Goal: Transaction & Acquisition: Purchase product/service

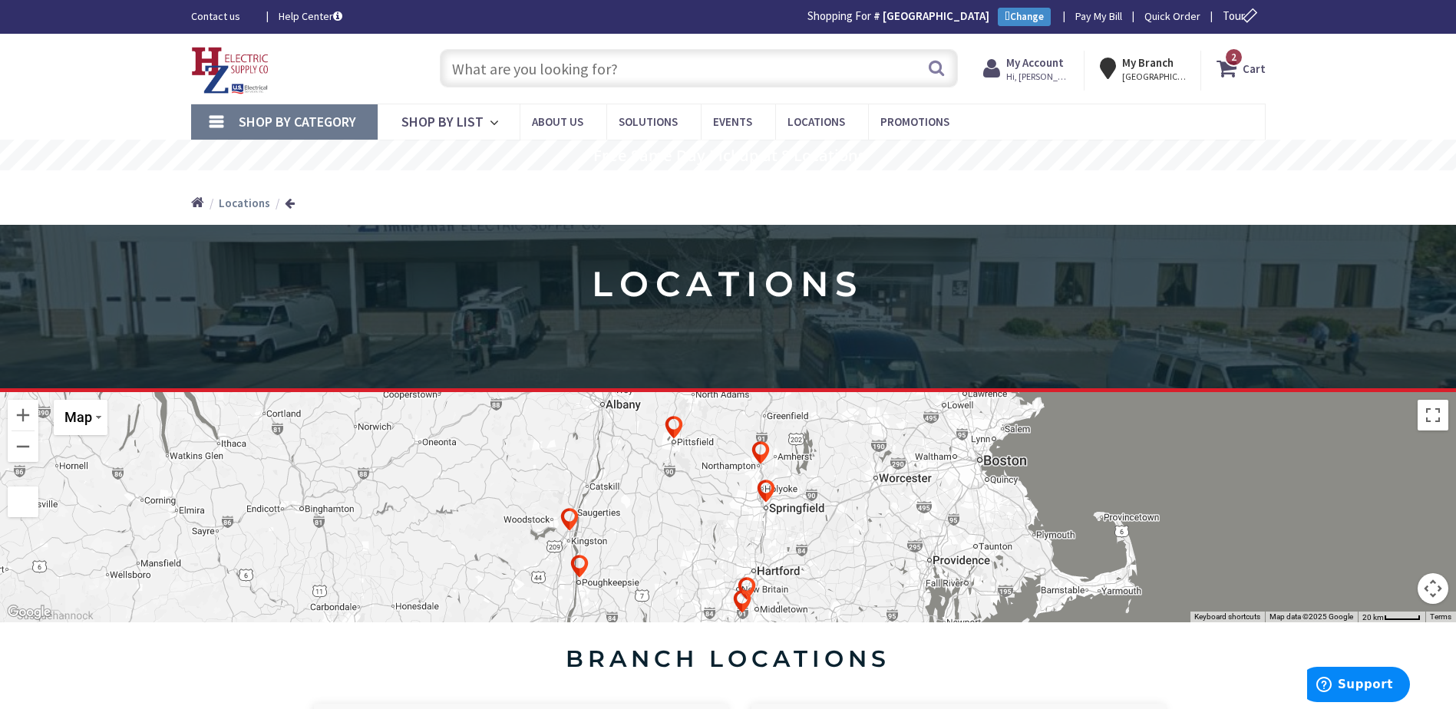
click at [219, 120] on link "Shop By Category" at bounding box center [284, 121] width 186 height 35
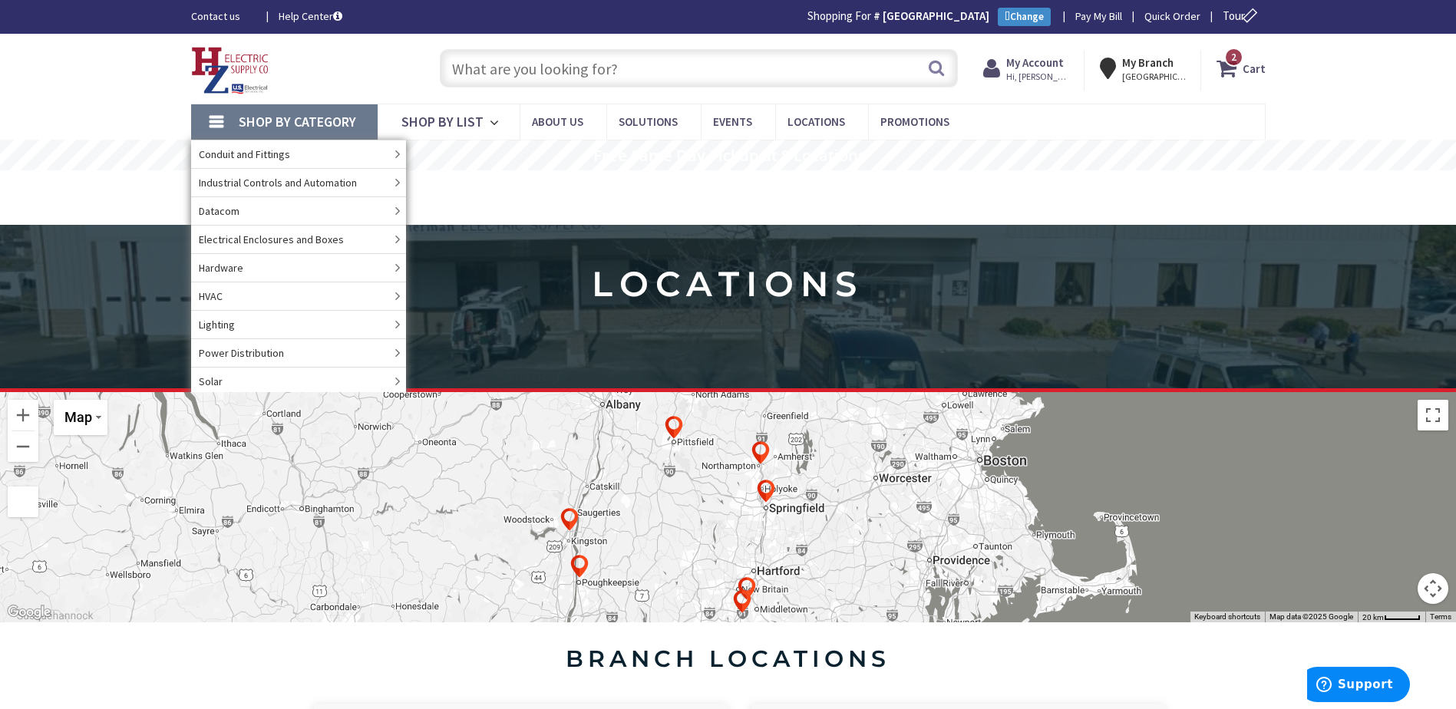
click at [569, 67] on input "text" at bounding box center [699, 68] width 518 height 38
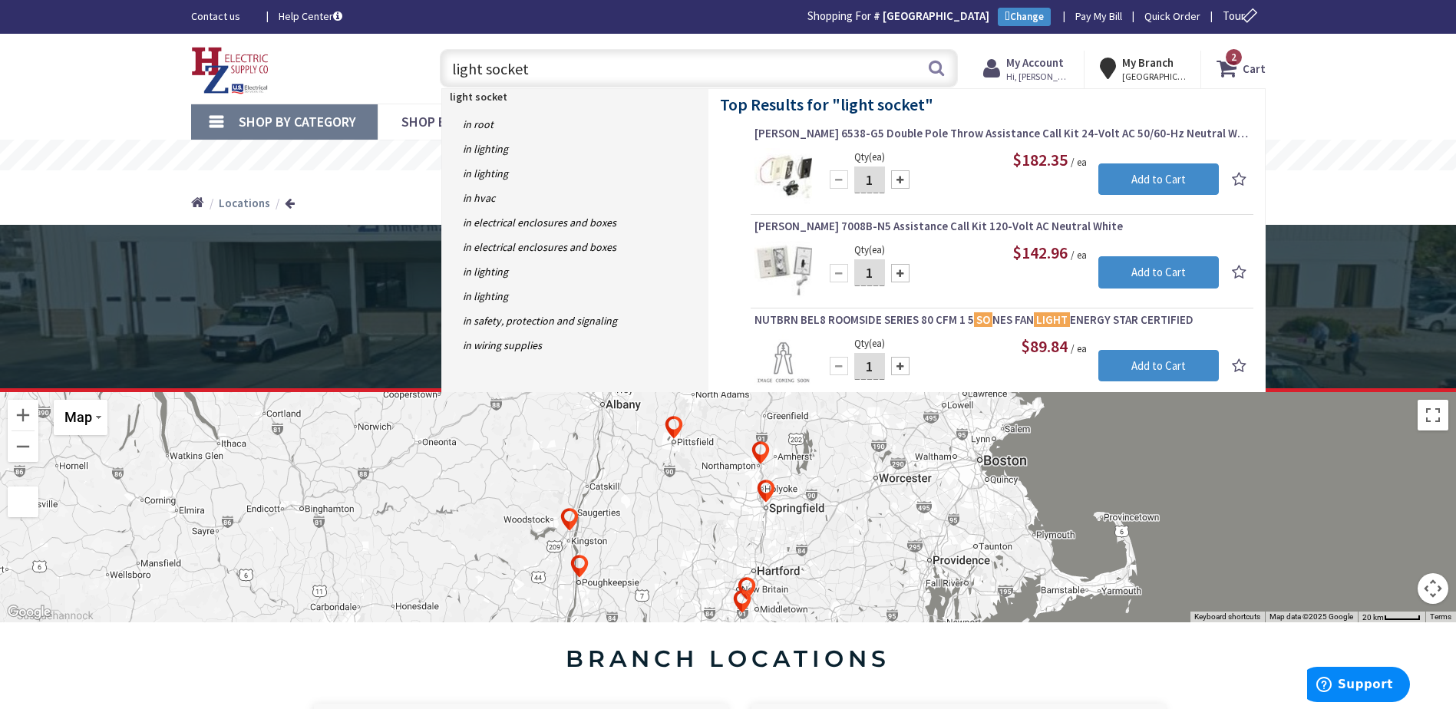
type input "light sockets"
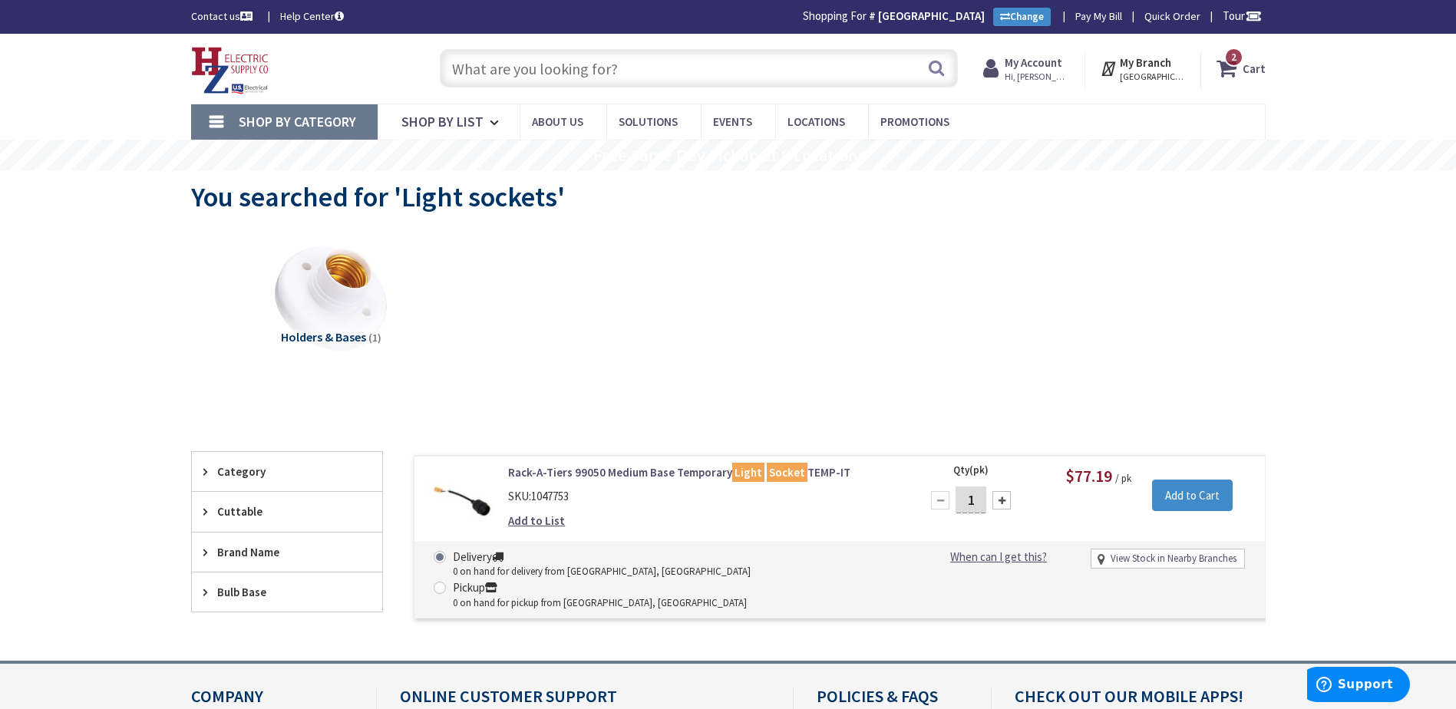
click at [588, 71] on input "text" at bounding box center [699, 68] width 518 height 38
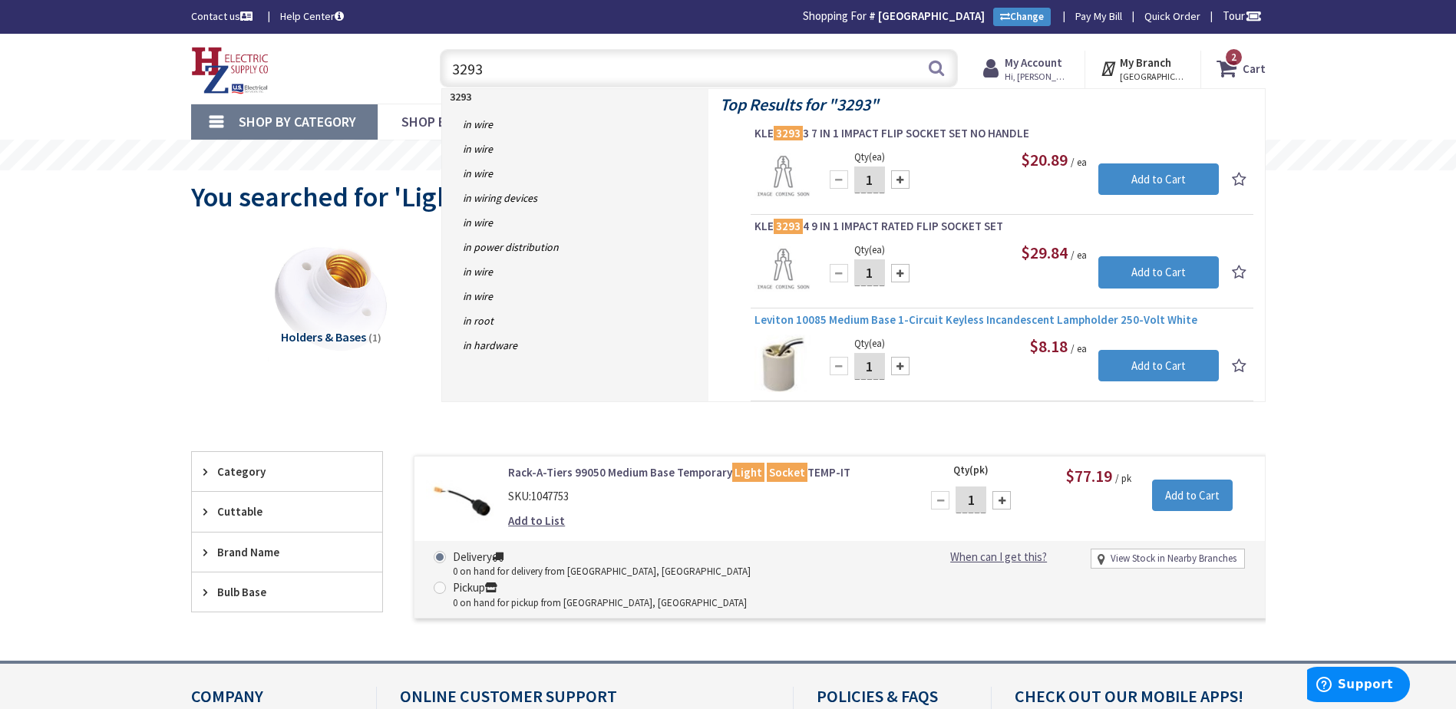
type input "3293"
click at [920, 322] on span "Leviton 10085 Medium Base 1-Circuit Keyless Incandescent Lampholder 250-Volt Wh…" at bounding box center [1001, 319] width 495 height 15
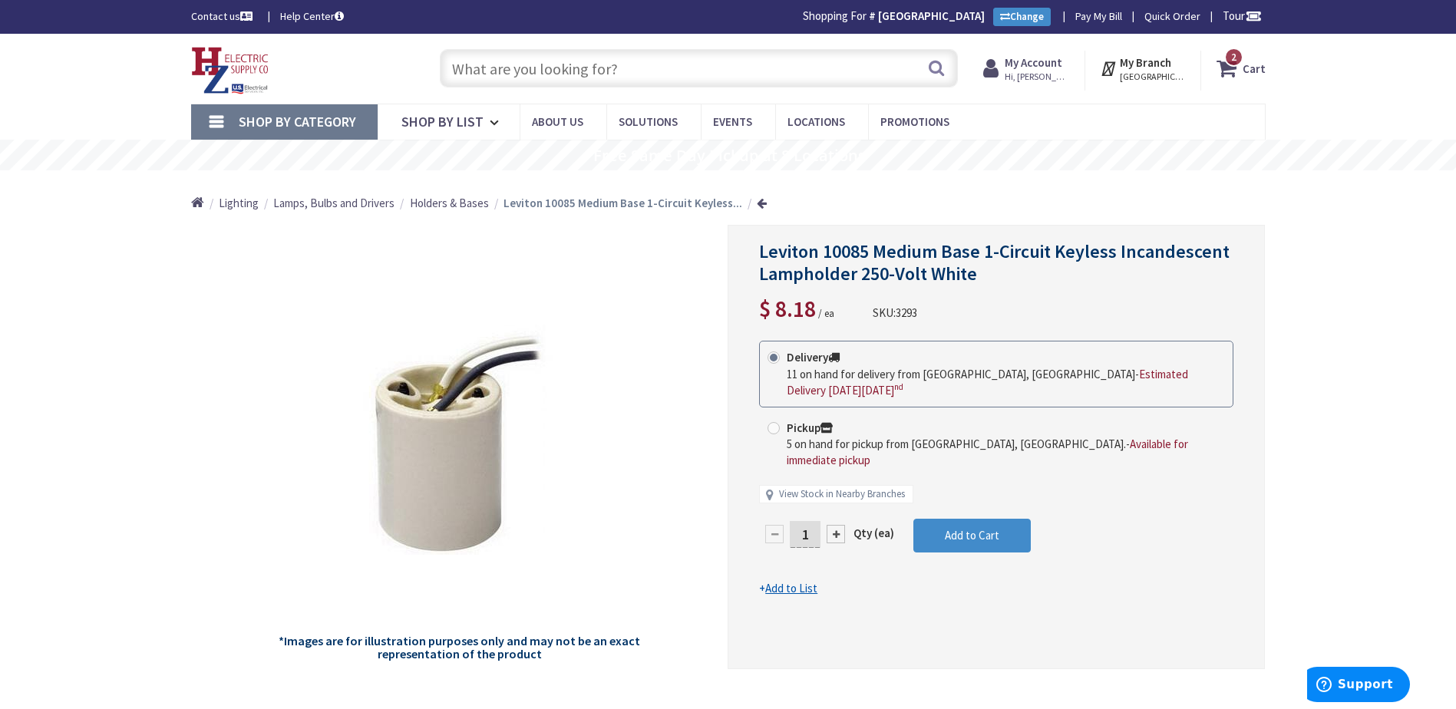
click at [835, 525] on div at bounding box center [835, 534] width 18 height 18
type input "2"
click at [835, 503] on div at bounding box center [996, 447] width 536 height 443
click at [836, 503] on div at bounding box center [996, 447] width 536 height 443
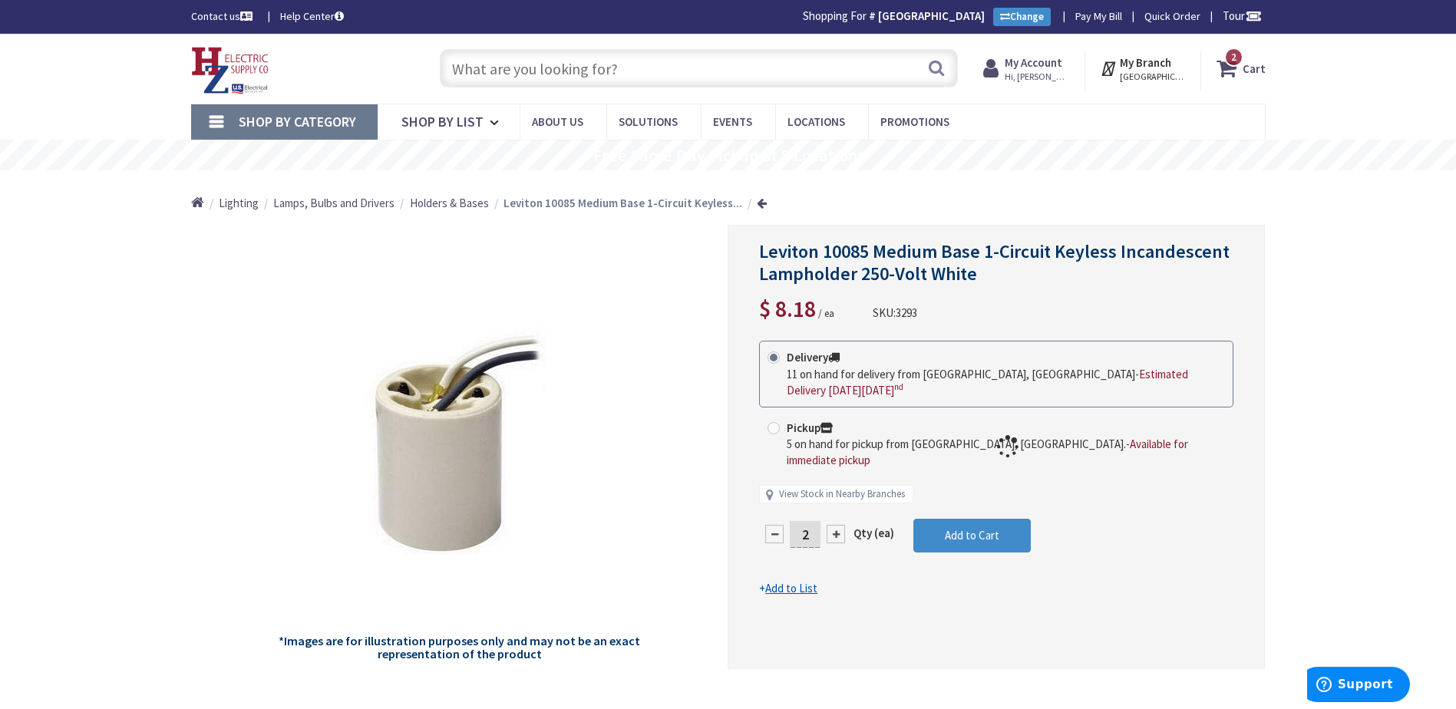
click at [815, 499] on div at bounding box center [996, 447] width 536 height 443
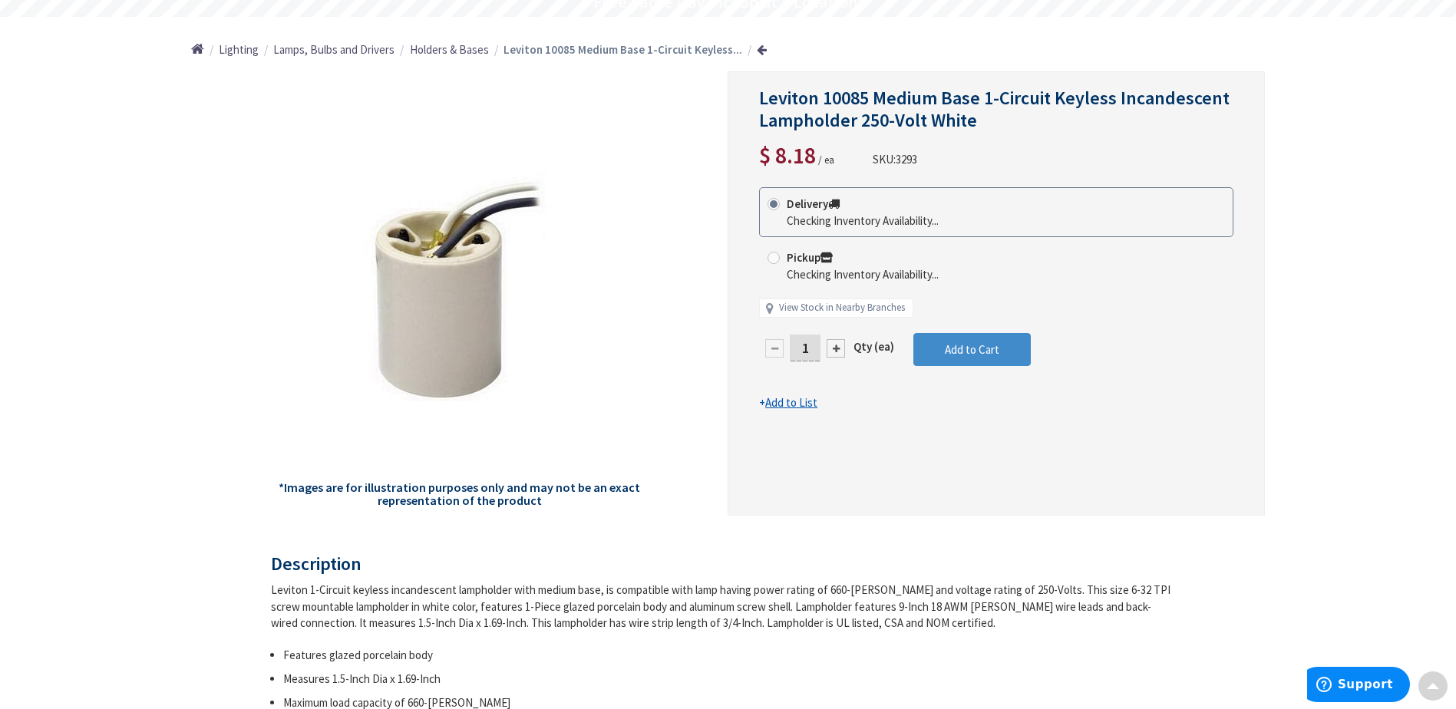
scroll to position [156, 0]
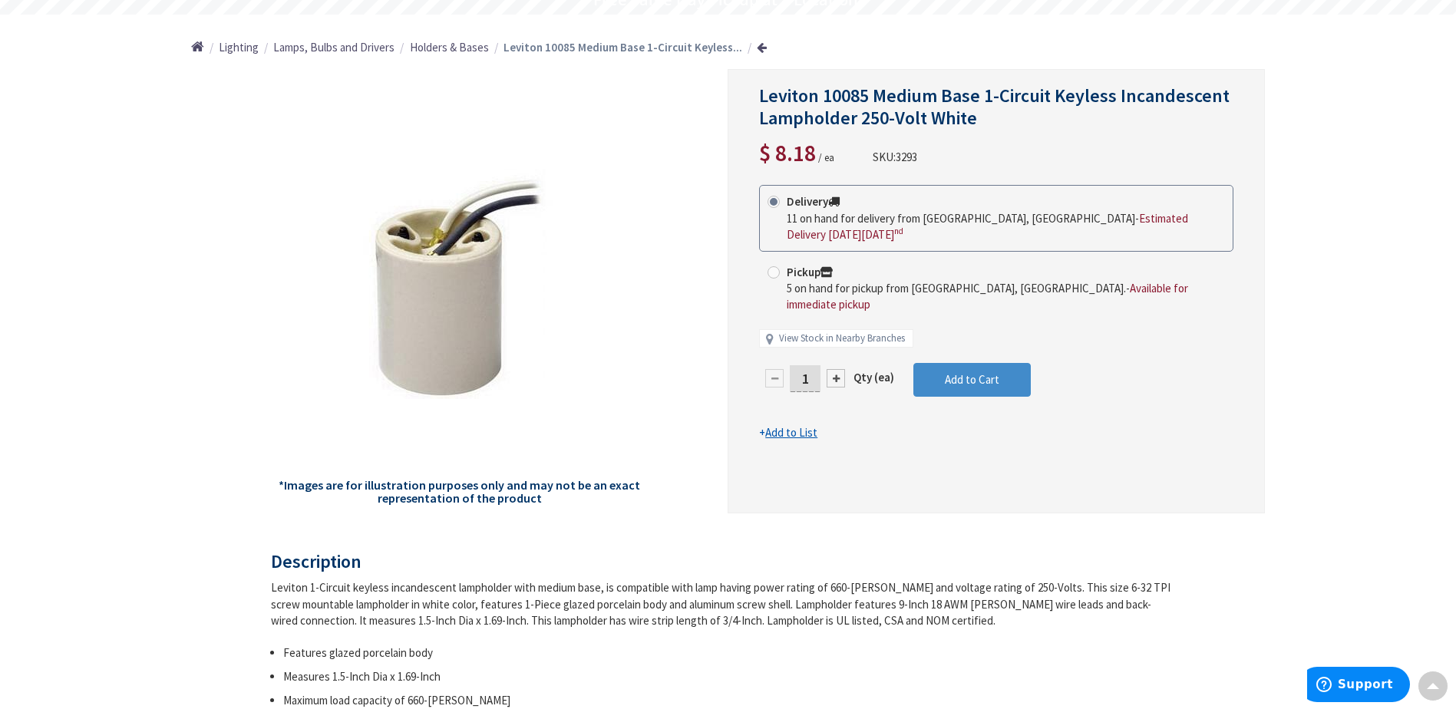
click at [811, 365] on input "1" at bounding box center [805, 378] width 31 height 27
type input "14"
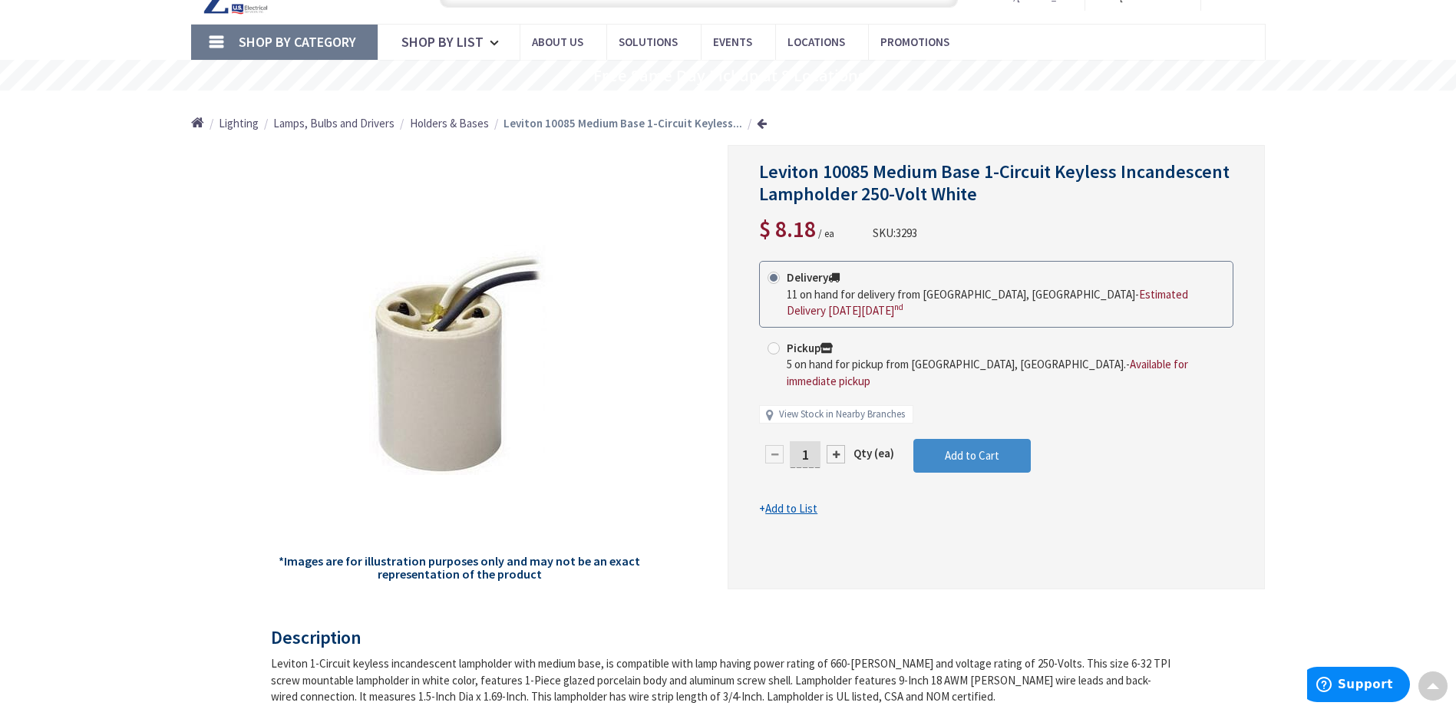
scroll to position [154, 0]
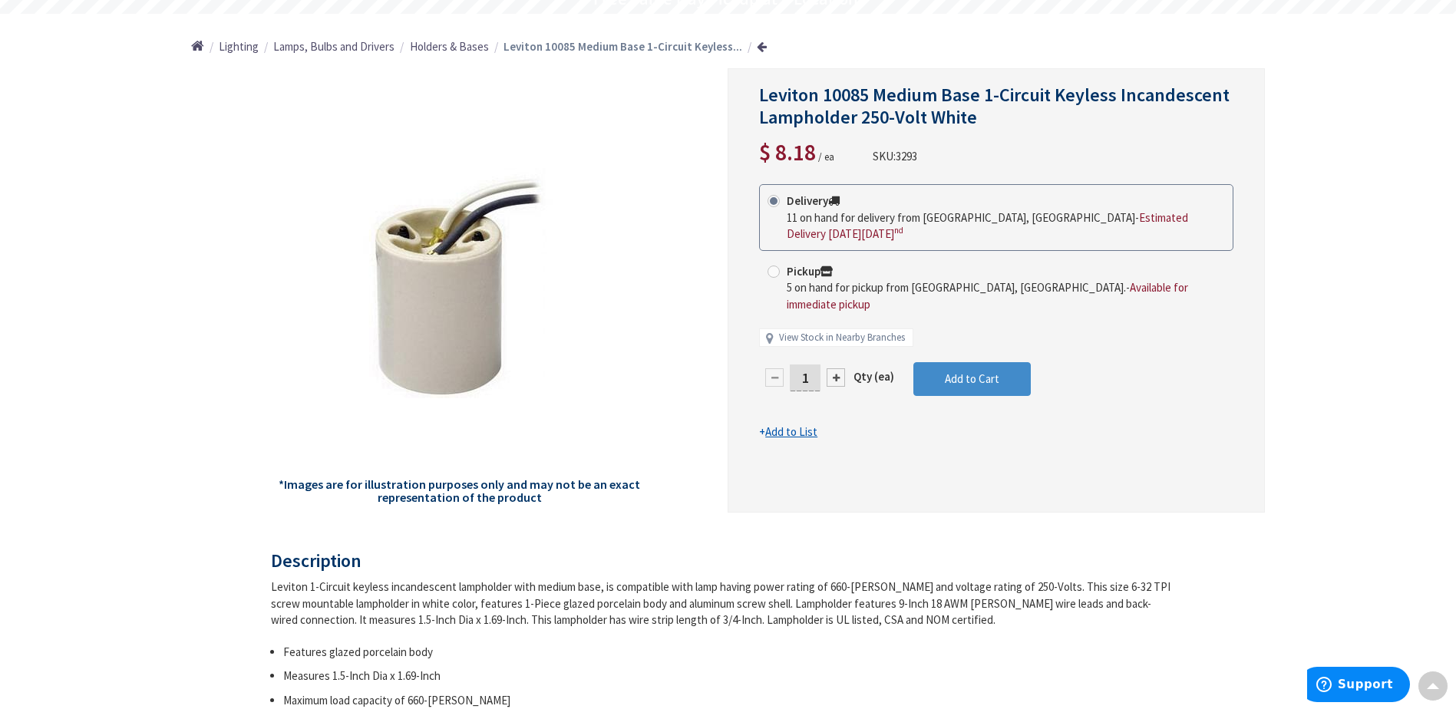
click at [814, 364] on input "1" at bounding box center [805, 377] width 31 height 27
type input "14"
click at [1120, 347] on form "This product is Discontinued Delivery 11 on hand for delivery from [GEOGRAPHIC_…" at bounding box center [996, 312] width 474 height 256
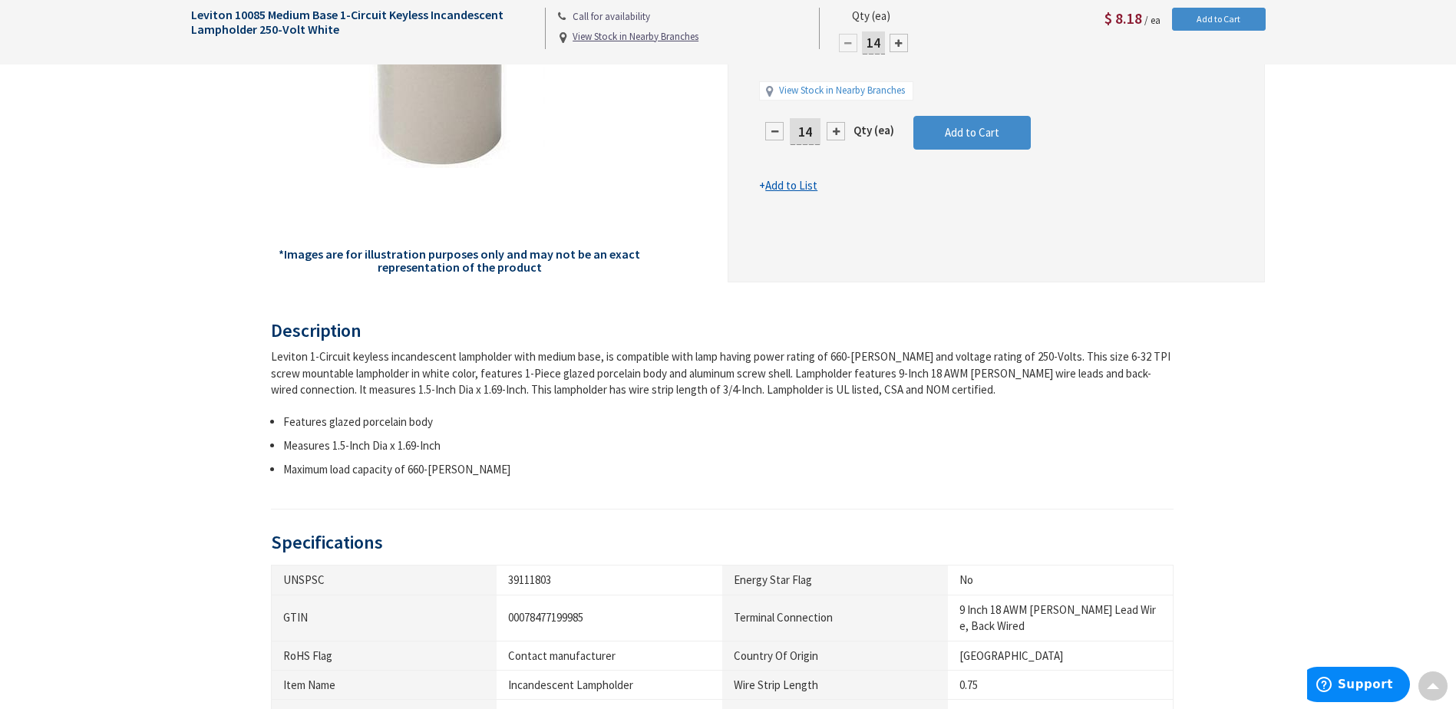
scroll to position [80, 0]
